Goal: Submit feedback/report problem: Submit feedback/report problem

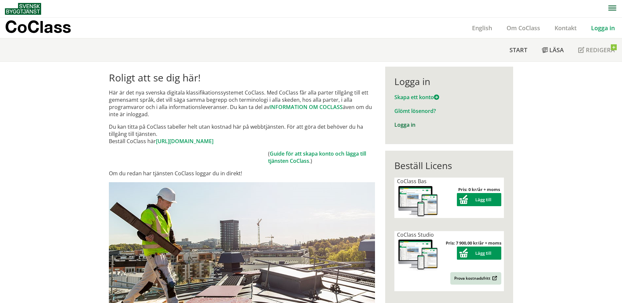
click at [403, 124] on link "Logga in" at bounding box center [404, 124] width 21 height 7
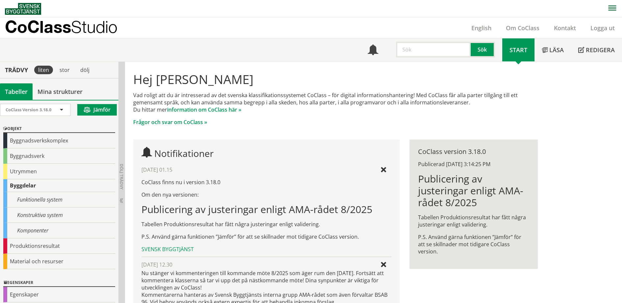
click at [545, 115] on div "Hej Susann Kärnek Vad roligt att du är intresserad av det svenska klassifikatio…" at bounding box center [335, 258] width 421 height 392
click at [563, 23] on div "Kontakt" at bounding box center [564, 28] width 36 height 20
click at [565, 30] on link "Kontakt" at bounding box center [564, 28] width 36 height 8
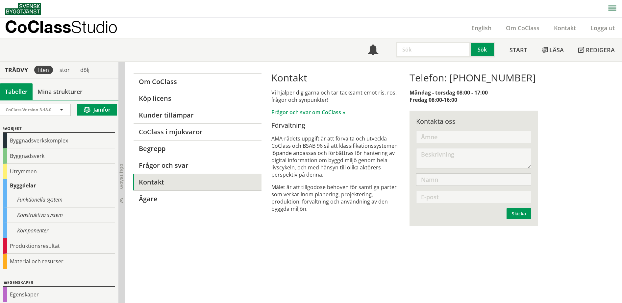
click at [454, 139] on input "text" at bounding box center [473, 137] width 115 height 12
type input "Test"
click at [456, 153] on textarea at bounding box center [473, 158] width 115 height 20
type textarea "V"
type textarea "Går formuläret till mejladressen coclass@byggtjanst.se?"
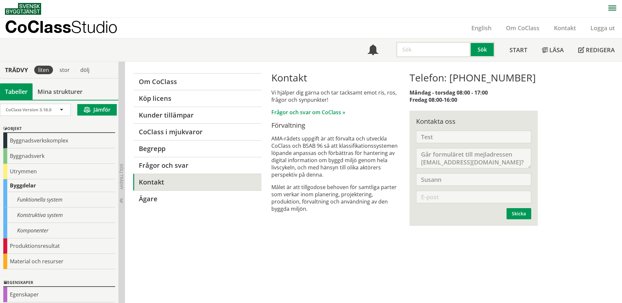
type input "Susann"
type input "susann.karnek@byggtjanst.se"
click at [465, 152] on textarea "Går formuläret till mejladressen coclass@byggtjanst.se?" at bounding box center [473, 158] width 115 height 20
click at [487, 154] on textarea "Går formuläret på CoClass.se till mejladressen coclass@byggtjanst.se? Tack för …" at bounding box center [473, 158] width 115 height 20
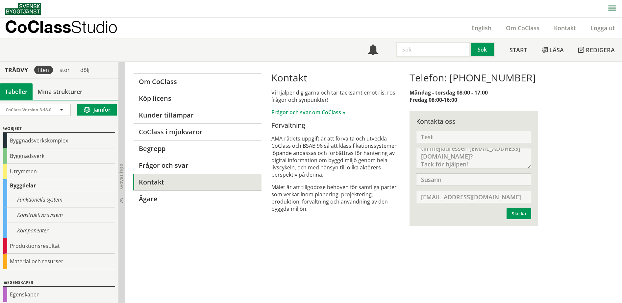
scroll to position [16, 0]
type textarea "Går formuläret på CoClass.se till mejladressen coclass@byggtjanst.se? Tack för …"
click at [521, 212] on button "Skicka" at bounding box center [518, 213] width 25 height 11
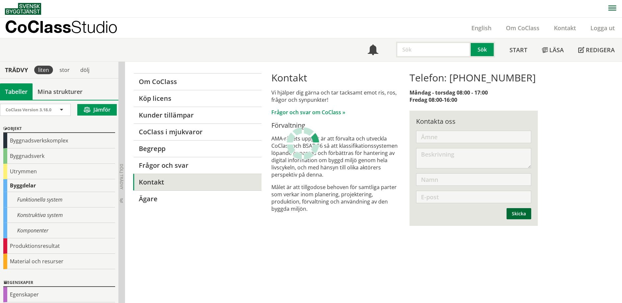
scroll to position [0, 0]
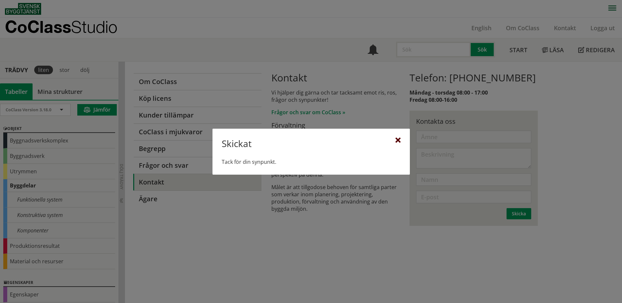
click at [398, 140] on div at bounding box center [397, 140] width 5 height 5
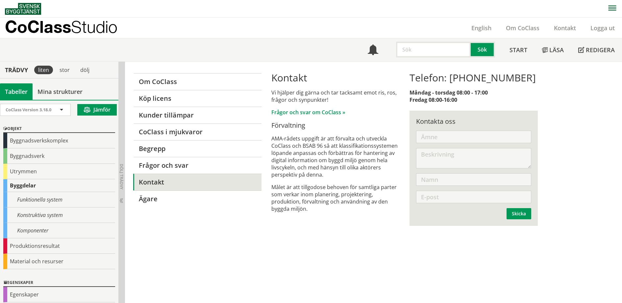
click at [78, 27] on span "Studio" at bounding box center [94, 26] width 46 height 19
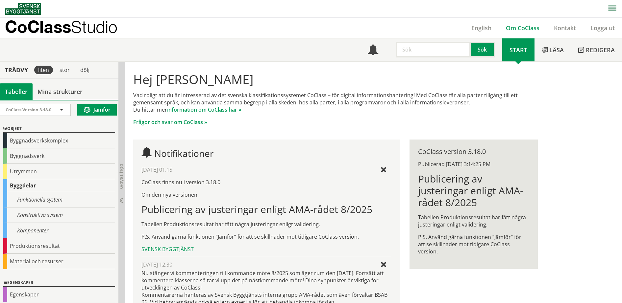
click at [516, 26] on link "Om CoClass" at bounding box center [522, 28] width 48 height 8
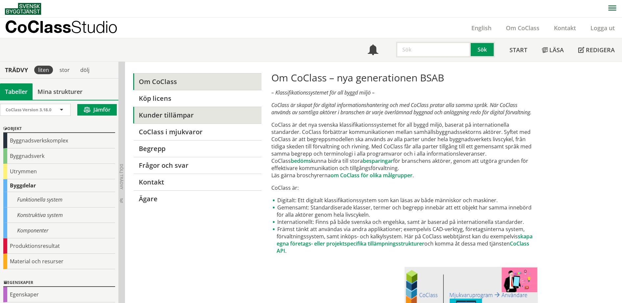
click at [185, 111] on link "Kunder tillämpar" at bounding box center [197, 115] width 128 height 17
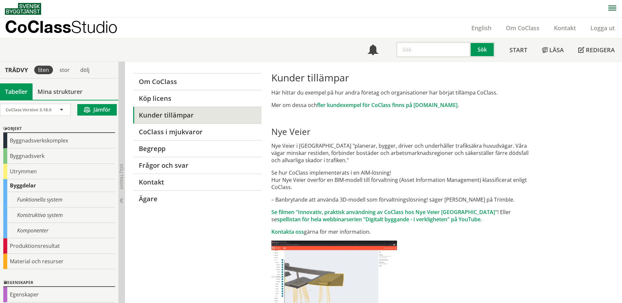
click at [46, 25] on p "CoClass Studio" at bounding box center [61, 27] width 112 height 8
